Goal: Task Accomplishment & Management: Use online tool/utility

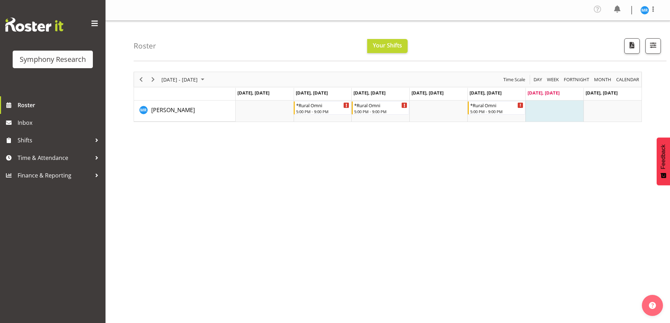
click at [431, 211] on div "August 25 - 31, 2025 Today Day Week Fortnight Month calendar Month Agenda Time …" at bounding box center [402, 207] width 537 height 281
click at [463, 195] on div "August 25 - 31, 2025 Today Day Week Fortnight Month calendar Month Agenda Time …" at bounding box center [402, 207] width 537 height 281
click at [24, 122] on span "Inbox" at bounding box center [60, 123] width 84 height 11
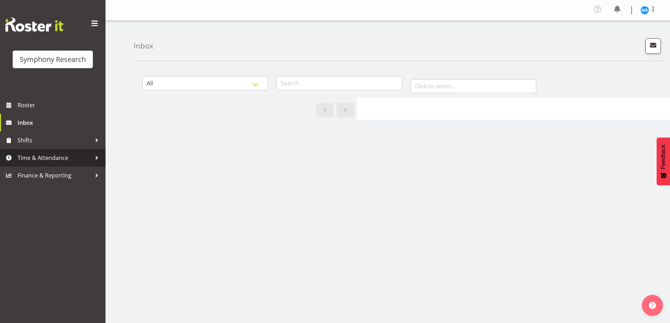
click at [44, 159] on span "Time & Attendance" at bounding box center [55, 158] width 74 height 11
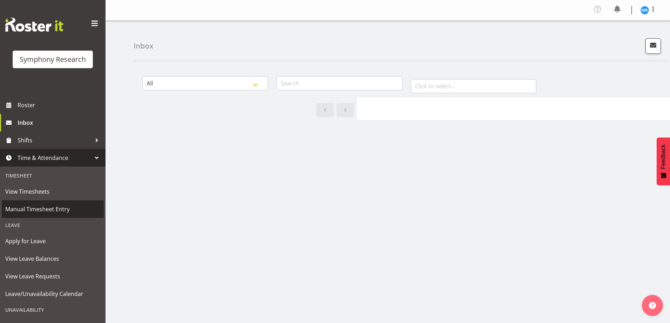
click at [45, 211] on span "Manual Timesheet Entry" at bounding box center [52, 209] width 95 height 11
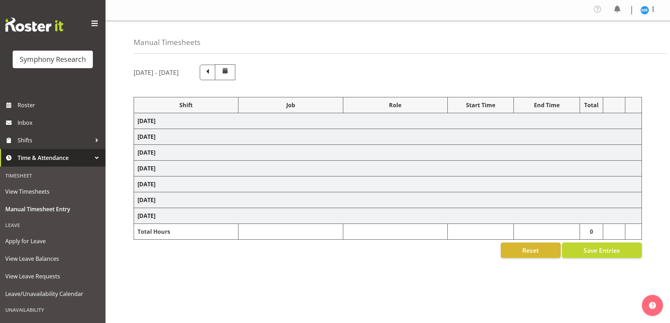
select select "57853"
select select "10536"
select select "47"
select select "57853"
select select "10536"
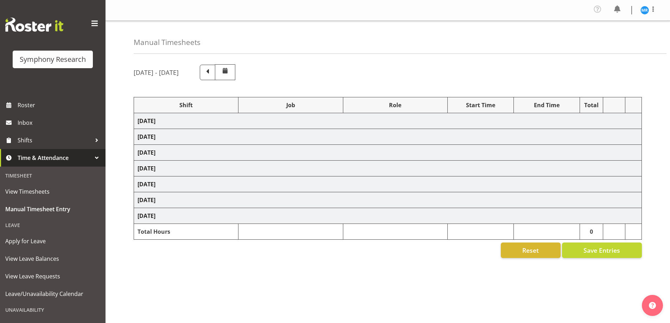
select select "47"
select select "41604"
select select "10527"
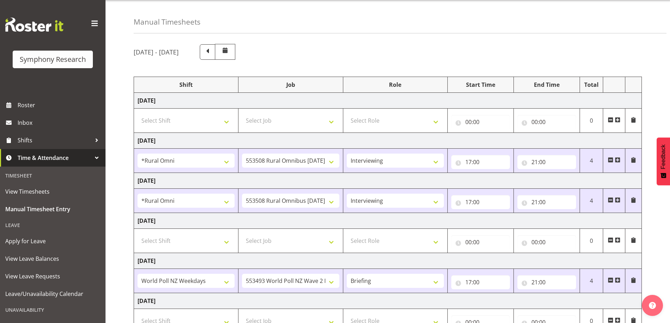
scroll to position [10, 0]
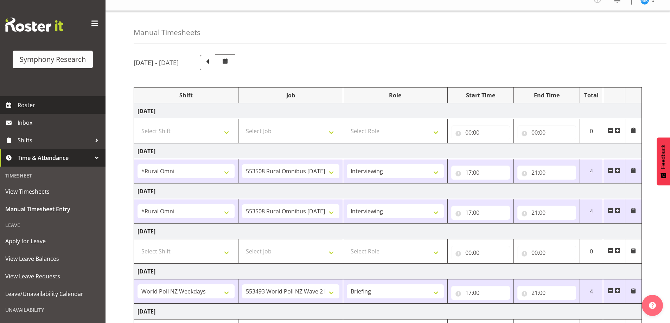
click at [31, 106] on span "Roster" at bounding box center [60, 105] width 84 height 11
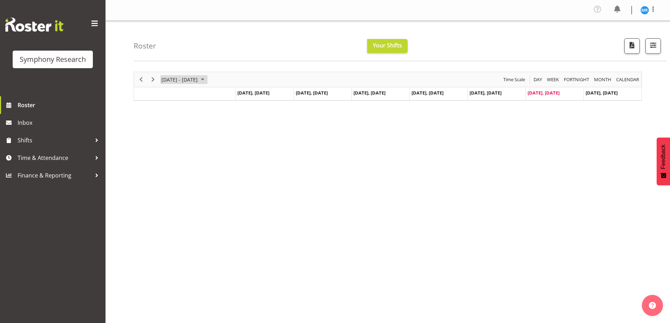
click at [198, 80] on span "[DATE] - [DATE]" at bounding box center [180, 79] width 38 height 9
click at [236, 97] on span "next month" at bounding box center [235, 97] width 12 height 13
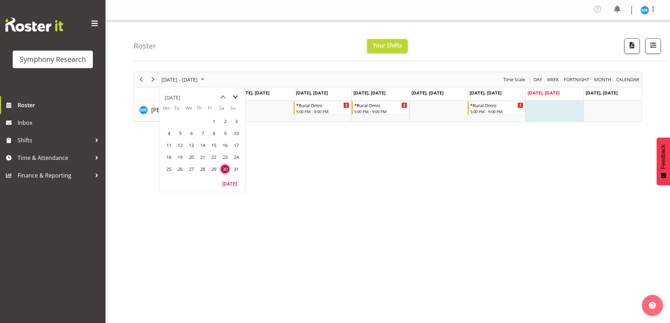
click at [236, 99] on span "next month" at bounding box center [235, 97] width 12 height 13
click at [171, 123] on span "1" at bounding box center [169, 121] width 11 height 11
